Goal: Task Accomplishment & Management: Manage account settings

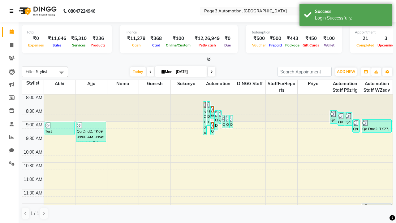
click at [13, 11] on icon at bounding box center [12, 11] width 4 height 4
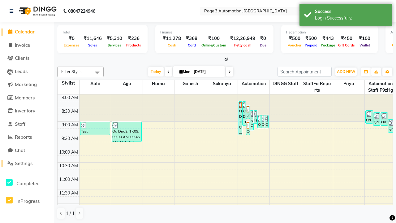
click at [27, 163] on span "Settings" at bounding box center [24, 163] width 18 height 6
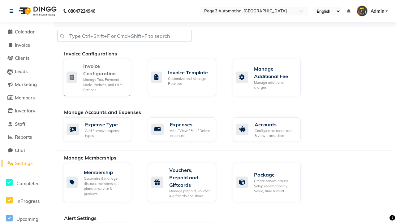
click at [97, 77] on div "Manage Tax, Payment Mode, Prefixes, and OTP Settings" at bounding box center [104, 84] width 43 height 15
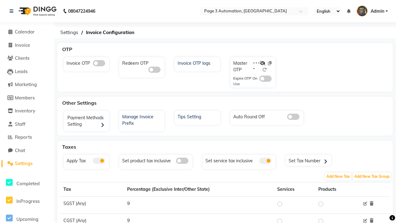
click at [99, 161] on span at bounding box center [99, 161] width 12 height 6
click at [93, 162] on input "checkbox" at bounding box center [93, 162] width 0 height 0
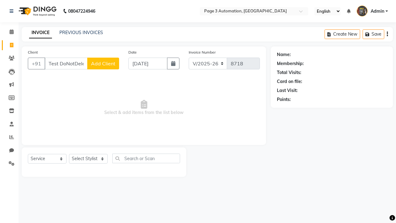
select select "2774"
select select "service"
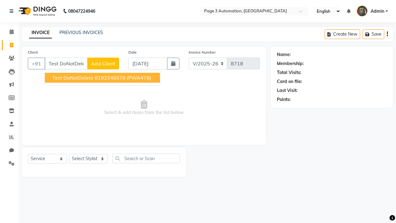
click at [103, 78] on ngb-highlight "8192346578" at bounding box center [110, 78] width 31 height 6
type input "8192346578"
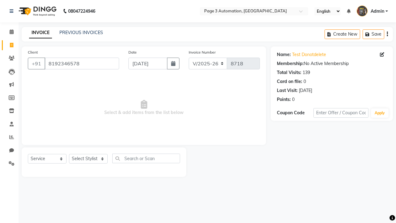
select select "712"
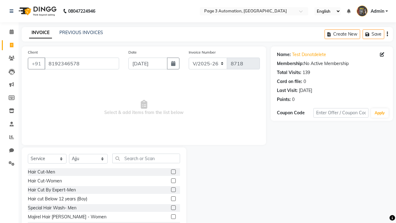
click at [173, 190] on label at bounding box center [173, 189] width 5 height 5
click at [173, 190] on input "checkbox" at bounding box center [173, 190] width 4 height 4
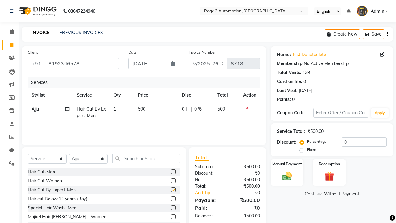
checkbox input "false"
click at [13, 11] on icon at bounding box center [12, 11] width 4 height 4
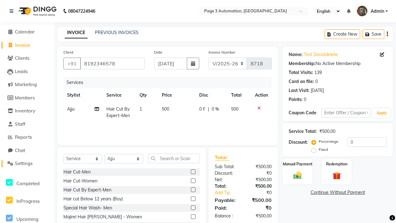
click at [27, 163] on span "Settings" at bounding box center [24, 163] width 18 height 6
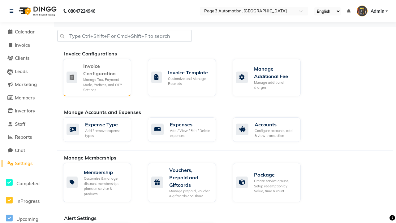
click at [97, 77] on div "Manage Tax, Payment Mode, Prefixes, and OTP Settings" at bounding box center [104, 84] width 43 height 15
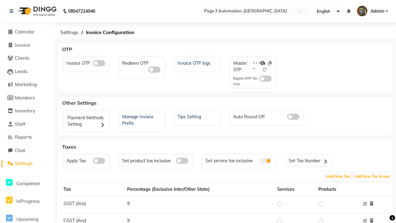
click at [99, 161] on span at bounding box center [99, 161] width 12 height 6
click at [93, 162] on input "checkbox" at bounding box center [93, 162] width 0 height 0
